Goal: Use online tool/utility: Use online tool/utility

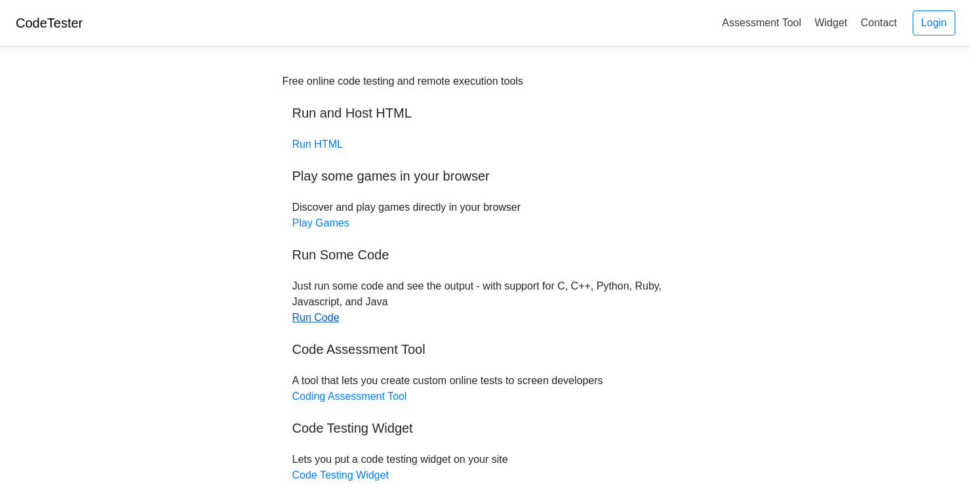
click at [323, 317] on link "Run Code" at bounding box center [316, 317] width 47 height 11
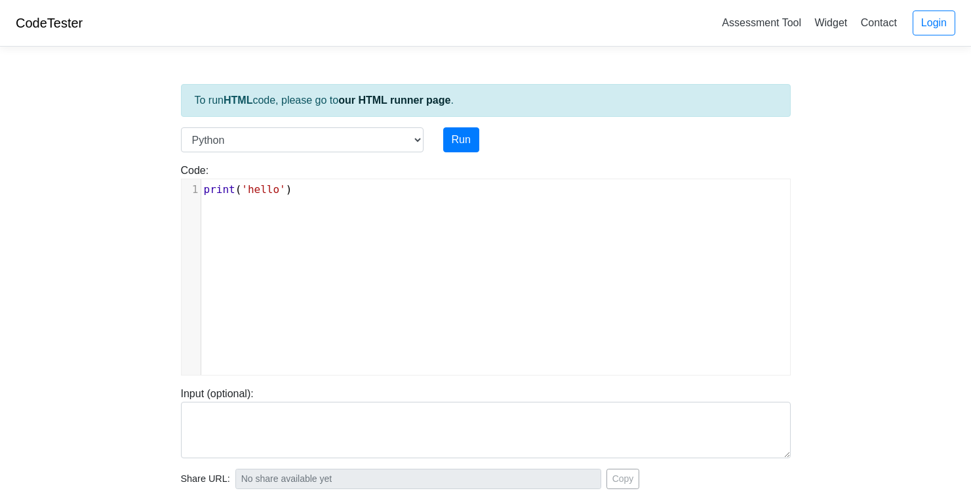
scroll to position [5, 0]
click at [352, 197] on div "xxxxxxxxxx 1 print ( 'hello' )" at bounding box center [500, 189] width 599 height 21
click at [367, 144] on select "C C++ Go Java Javascript Python Ruby" at bounding box center [302, 139] width 243 height 25
select select "c"
click at [181, 127] on select "C C++ Go Java Javascript Python Ruby" at bounding box center [302, 139] width 243 height 25
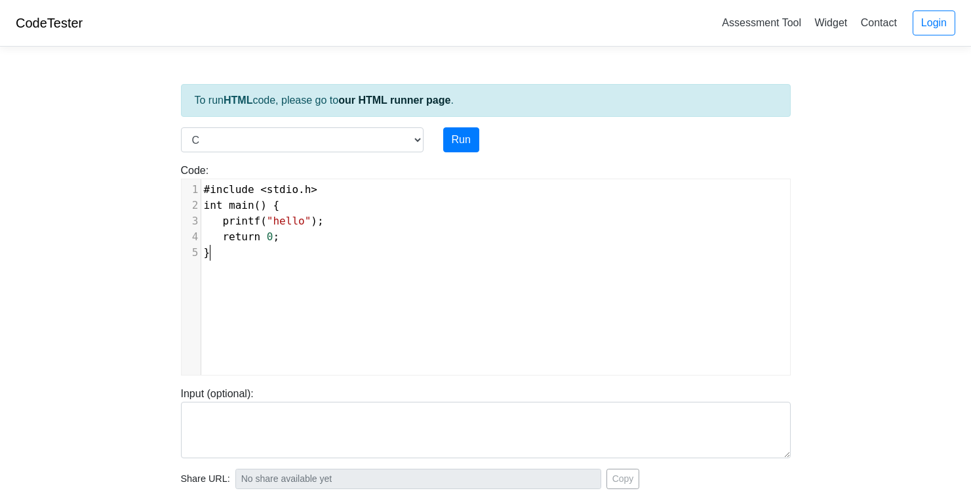
click at [295, 262] on div "xxxxxxxxxx 1 #include < stdio . h > 2 int main () { 3 printf ( "hello" ); 4 ret…" at bounding box center [500, 221] width 599 height 84
click at [233, 248] on pre "}" at bounding box center [500, 253] width 599 height 16
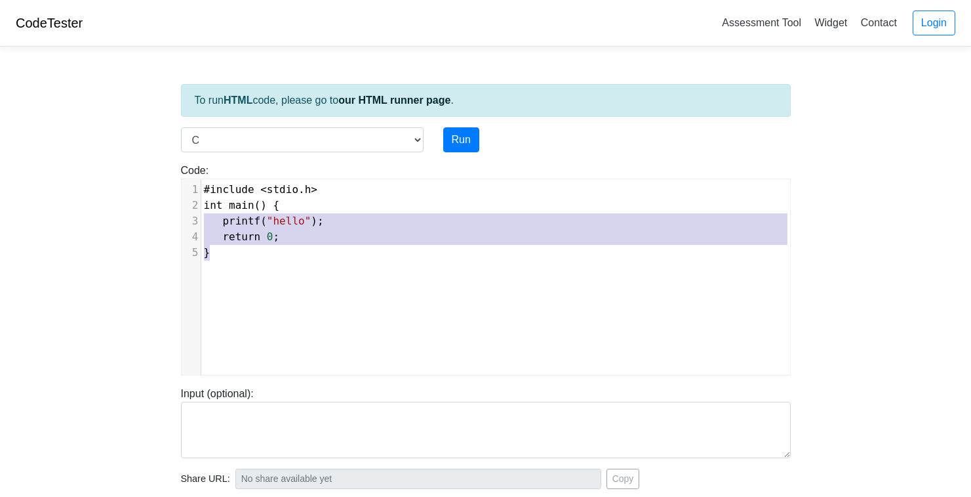
type textarea "int main() { printf("hello"); return 0; }"
drag, startPoint x: 233, startPoint y: 248, endPoint x: 199, endPoint y: 212, distance: 49.2
click at [201, 212] on div "1 #include < stdio . h > 2 int main () { 3 printf ( "hello" ); 4 return 0 ; 5 }" at bounding box center [500, 221] width 599 height 79
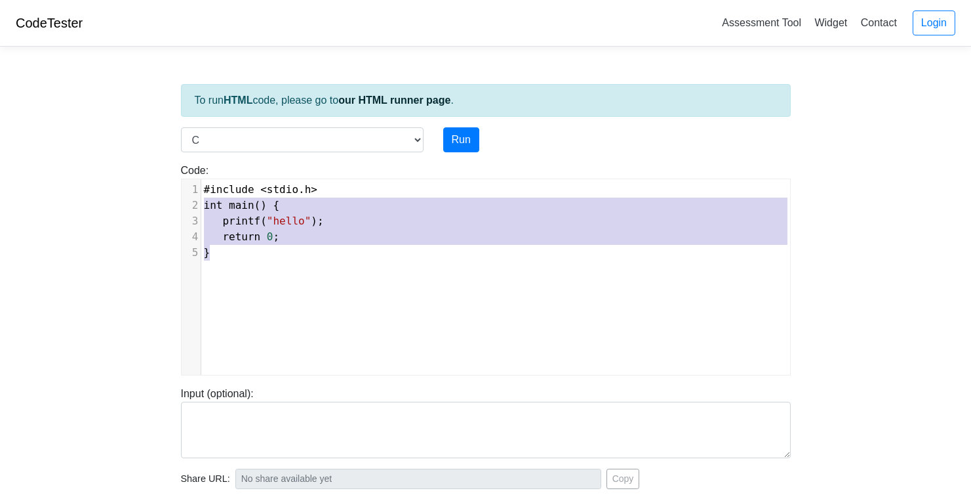
click at [306, 228] on pre "printf ( "hello" );" at bounding box center [500, 221] width 599 height 16
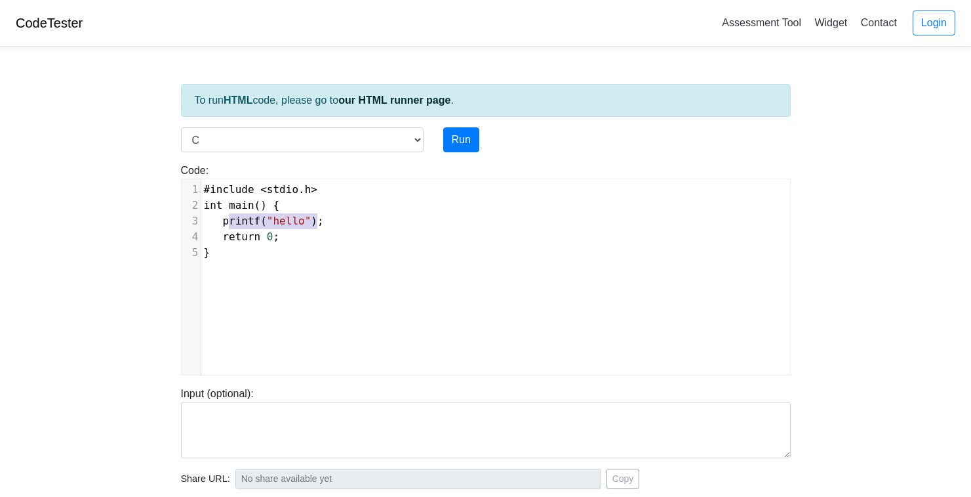
type textarea "printf("hello")"
drag, startPoint x: 318, startPoint y: 222, endPoint x: 224, endPoint y: 222, distance: 93.8
click at [224, 222] on span "printf ( "hello" );" at bounding box center [264, 220] width 120 height 12
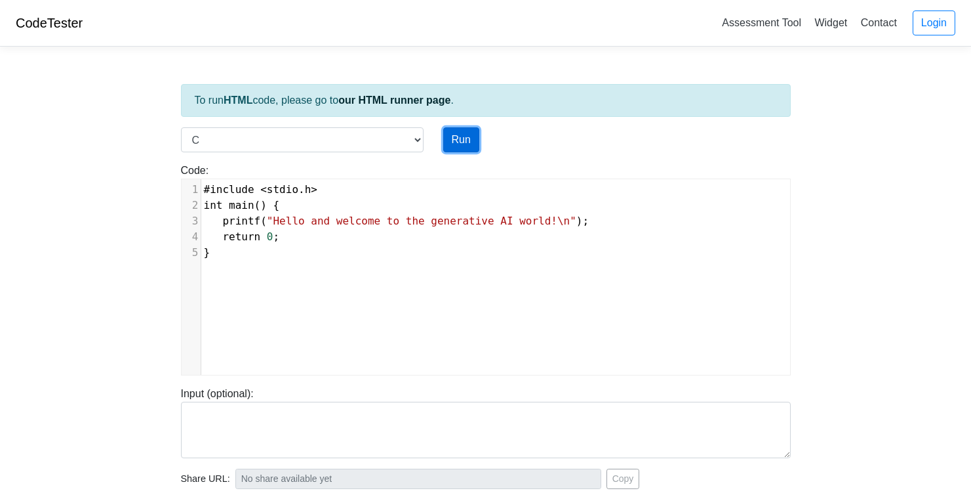
click at [460, 139] on button "Run" at bounding box center [461, 139] width 36 height 25
type input "https://codetester.io/runner?s=NZz8dMKAzn"
type textarea "Stdout: Hello and welcome to the generative AI world!"
click at [460, 139] on button "Run" at bounding box center [461, 139] width 36 height 25
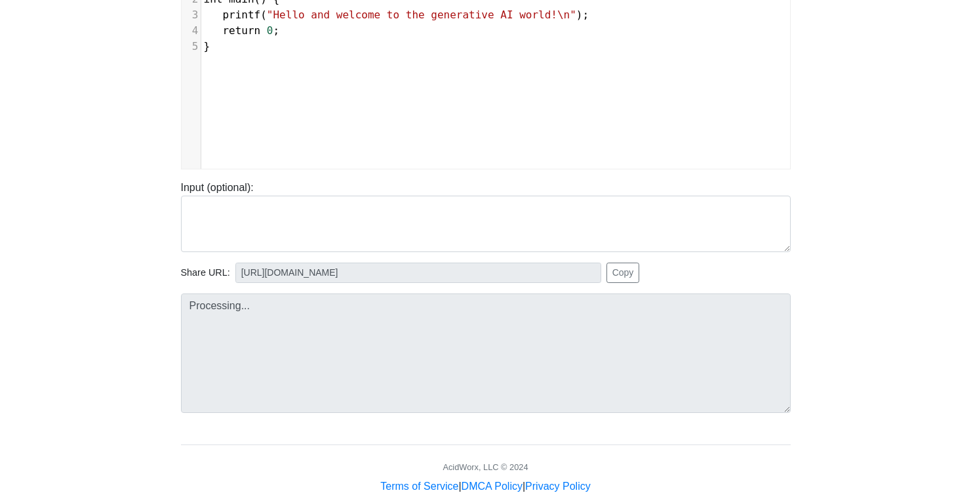
scroll to position [226, 0]
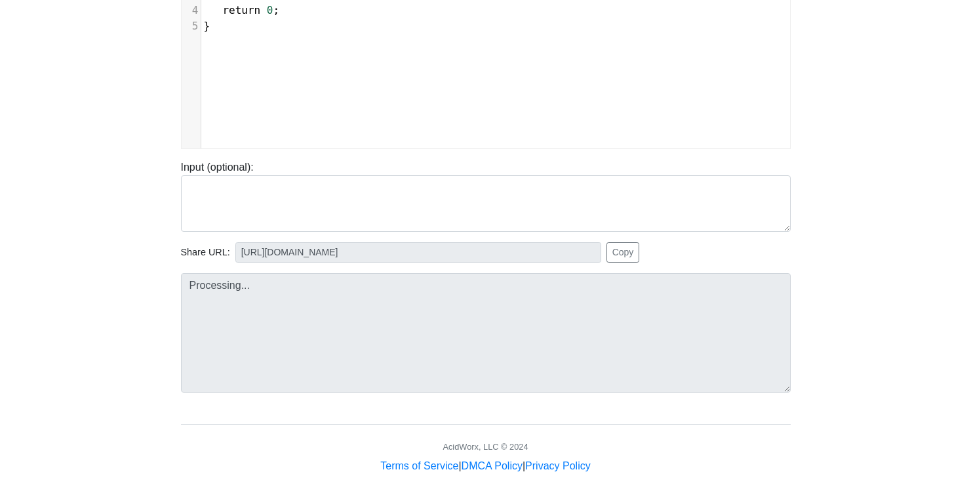
type input "https://codetester.io/runner?s=KxzKy0Krl1"
type textarea "Stdout: Hello and welcome to the generative AI world!"
